Goal: Find specific page/section: Find specific page/section

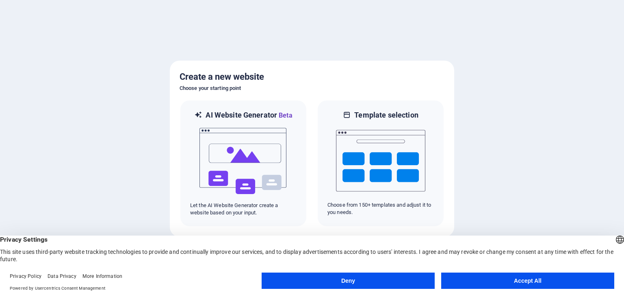
click at [537, 283] on button "Accept All" at bounding box center [527, 280] width 173 height 16
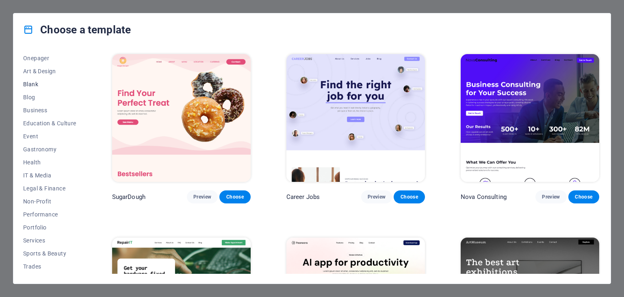
scroll to position [104, 0]
click at [33, 148] on span "IT & Media" at bounding box center [49, 150] width 53 height 7
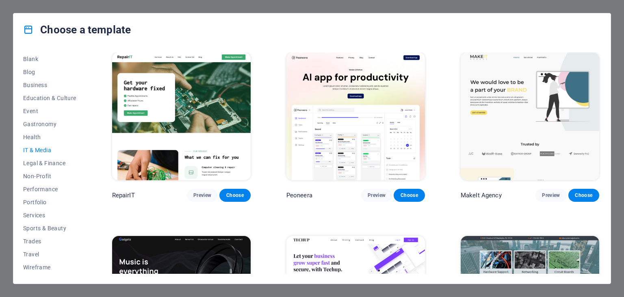
scroll to position [0, 0]
